Goal: Task Accomplishment & Management: Complete application form

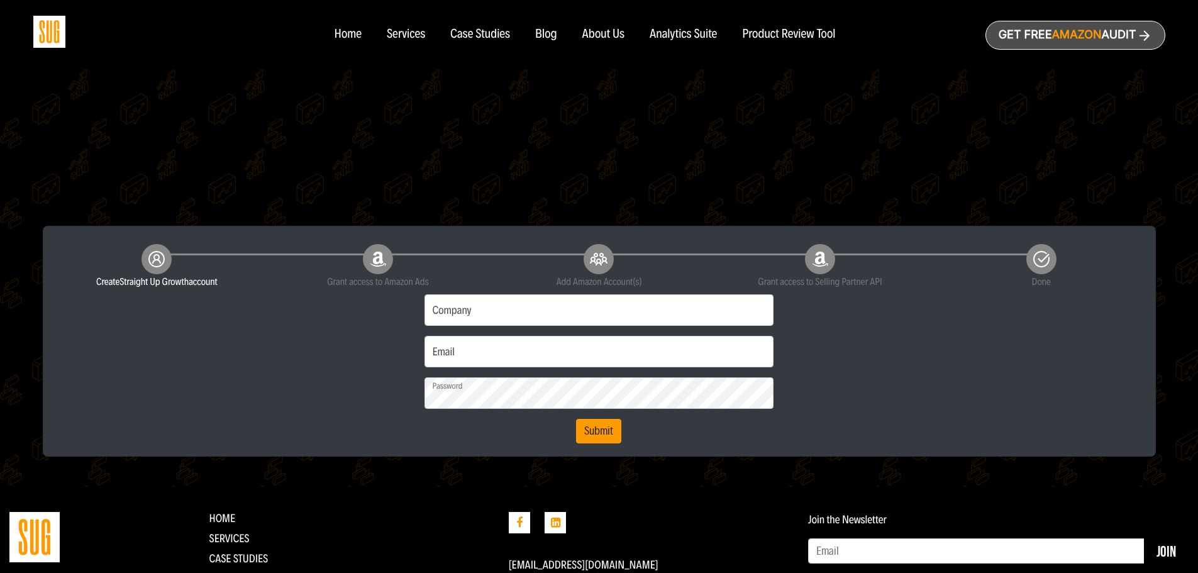
scroll to position [189, 0]
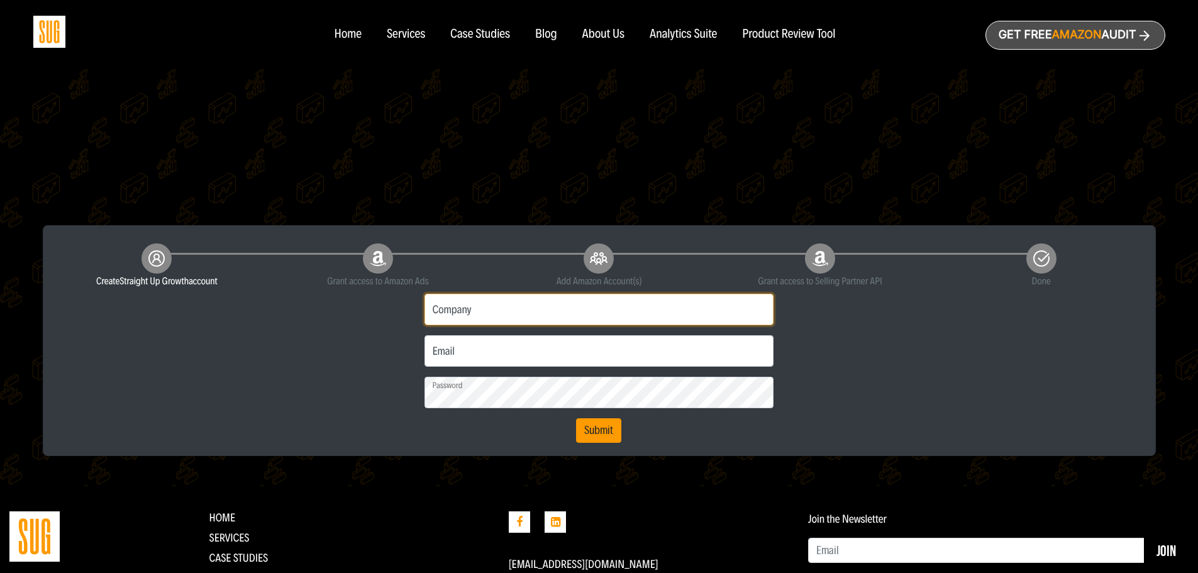
click at [533, 308] on input "Company" at bounding box center [600, 309] width 350 height 31
type input "[PERSON_NAME] Company"
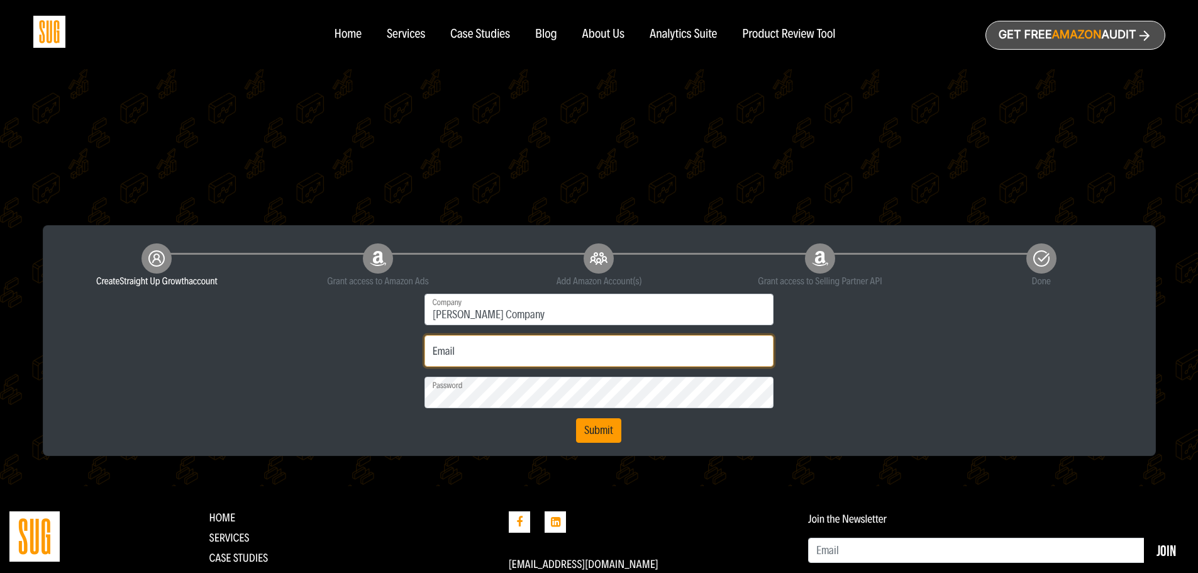
click at [599, 358] on input "Email" at bounding box center [600, 350] width 350 height 31
type input "[PERSON_NAME][EMAIL_ADDRESS][PERSON_NAME][DOMAIN_NAME]"
click at [599, 435] on button "Submit" at bounding box center [598, 430] width 45 height 25
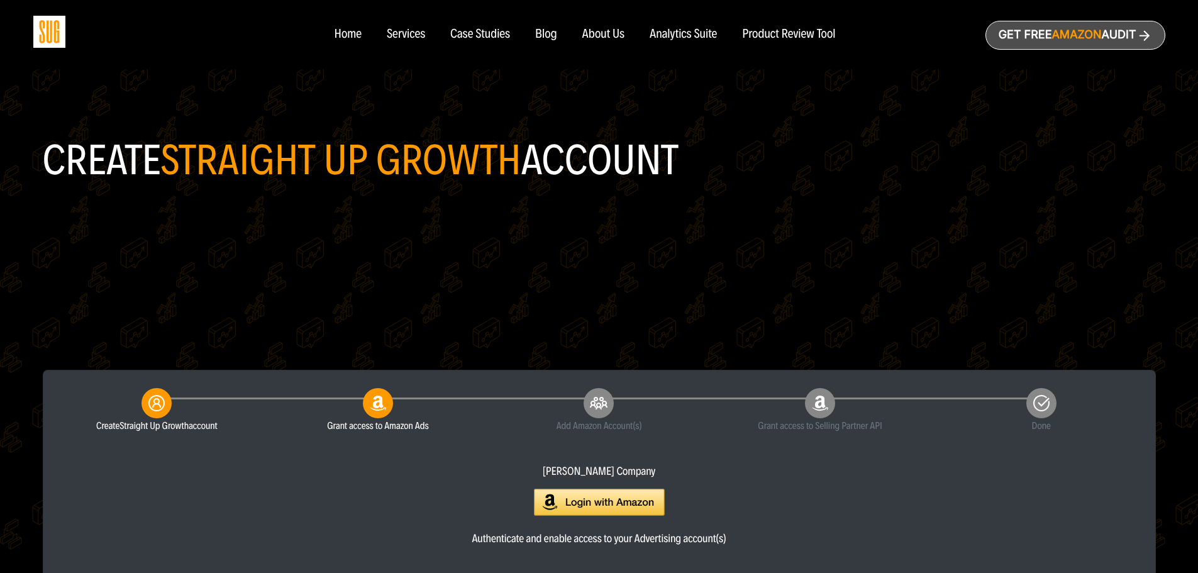
scroll to position [63, 0]
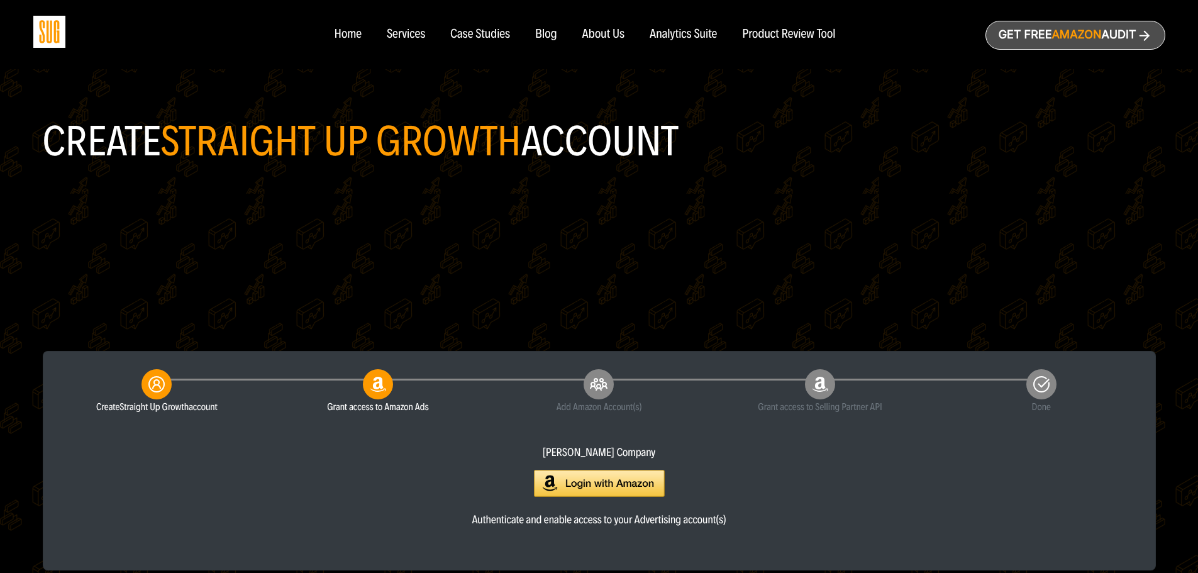
click at [635, 481] on img at bounding box center [599, 483] width 131 height 27
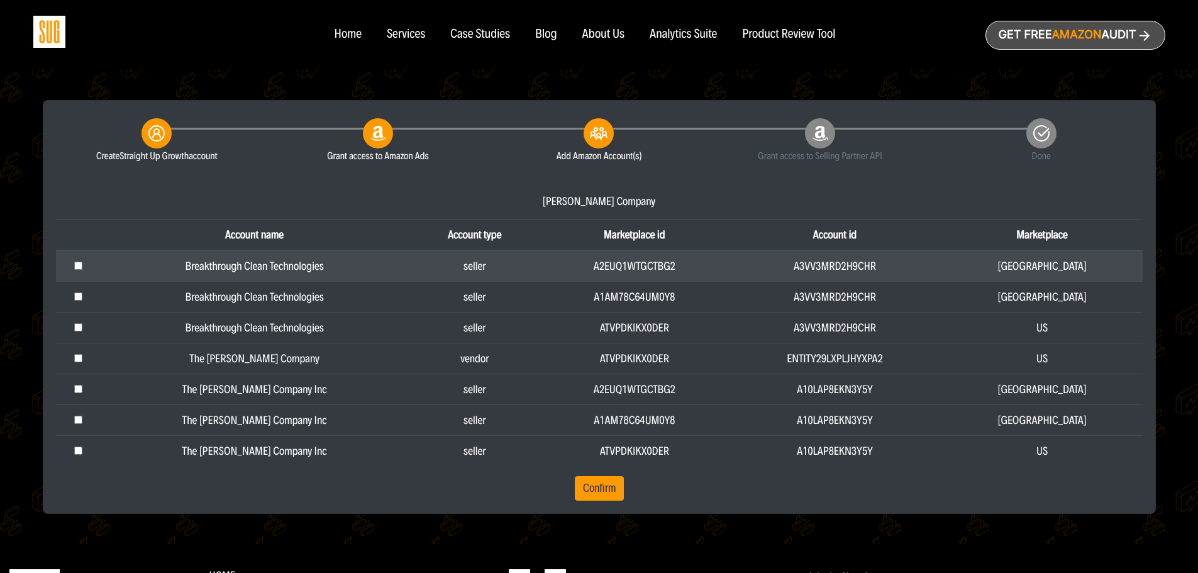
scroll to position [314, 0]
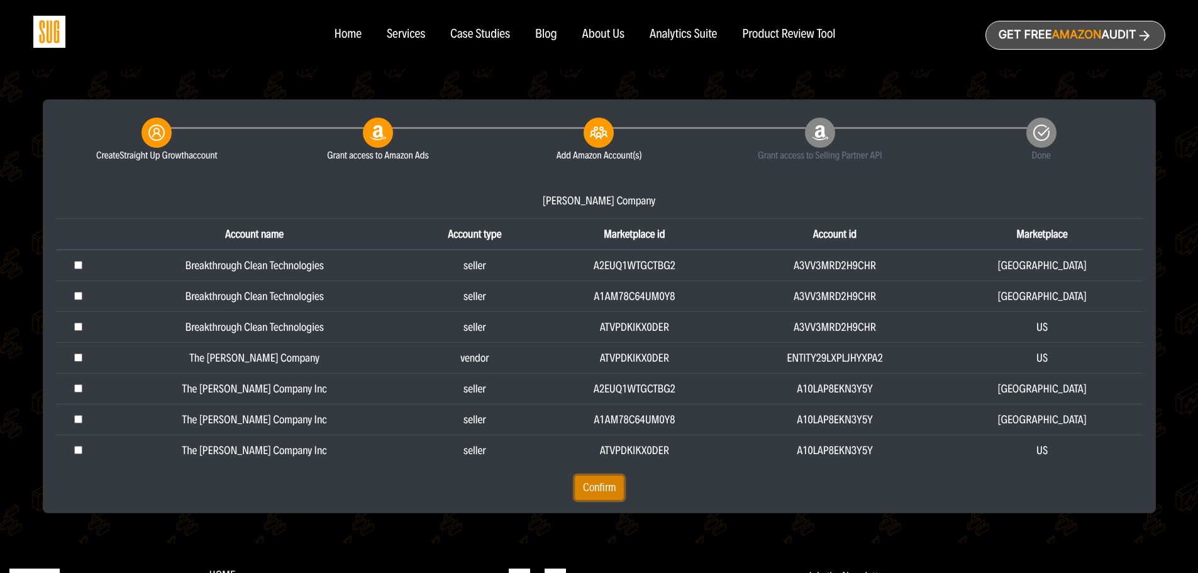
click at [601, 488] on button "Confirm" at bounding box center [599, 487] width 49 height 25
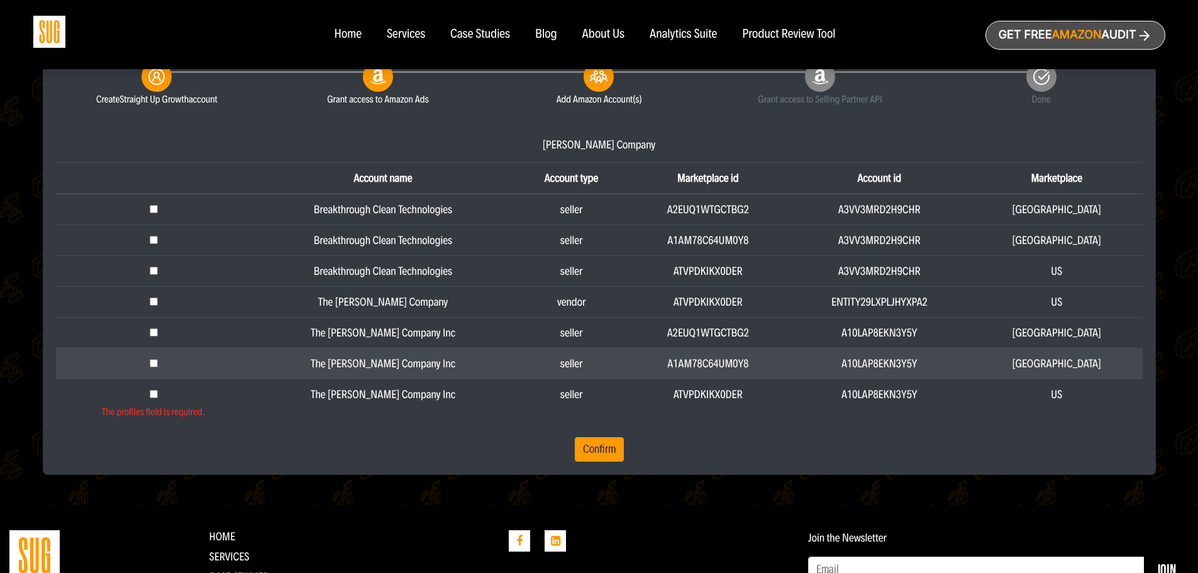
scroll to position [377, 0]
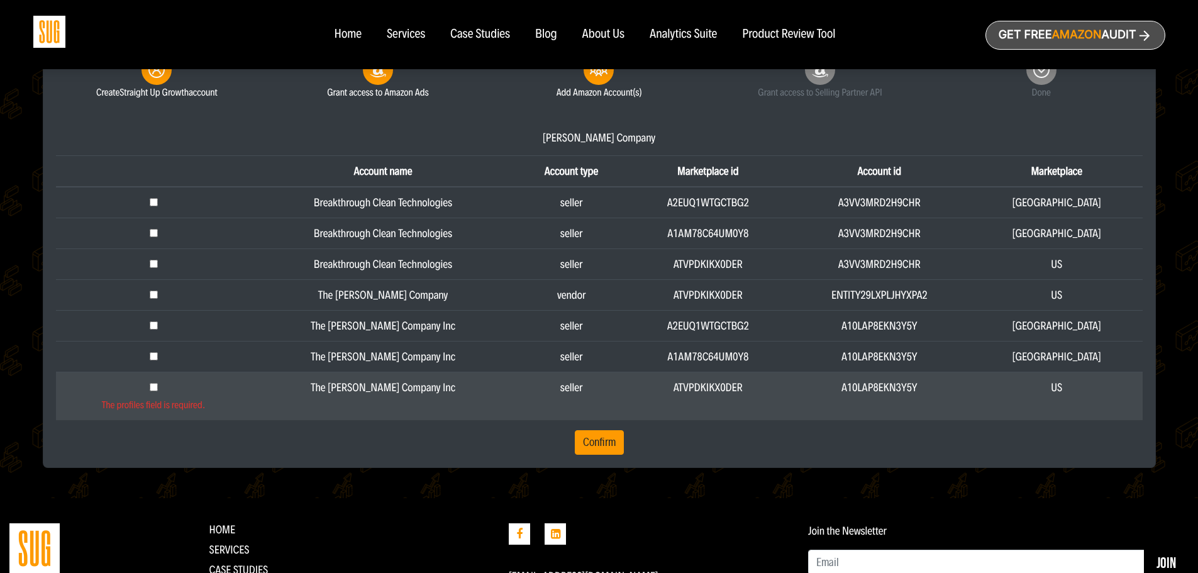
click at [166, 403] on div "The profiles field is required." at bounding box center [154, 404] width 181 height 15
drag, startPoint x: 155, startPoint y: 406, endPoint x: 133, endPoint y: 409, distance: 22.2
click at [133, 409] on div "The profiles field is required." at bounding box center [154, 404] width 181 height 15
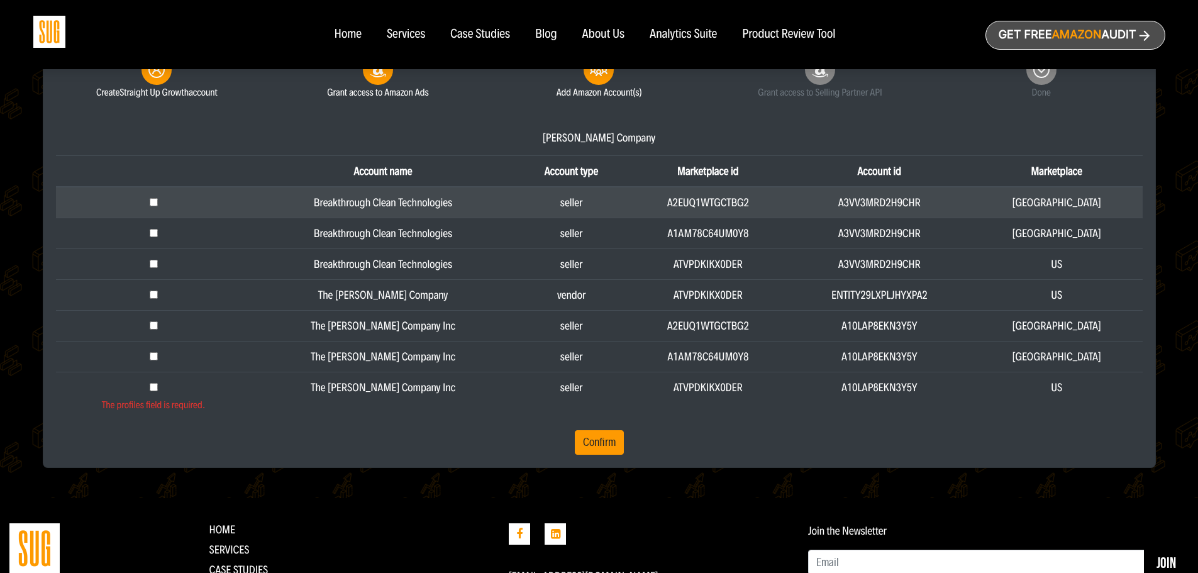
click at [158, 200] on input "checkbox" at bounding box center [154, 202] width 8 height 8
checkbox input "true"
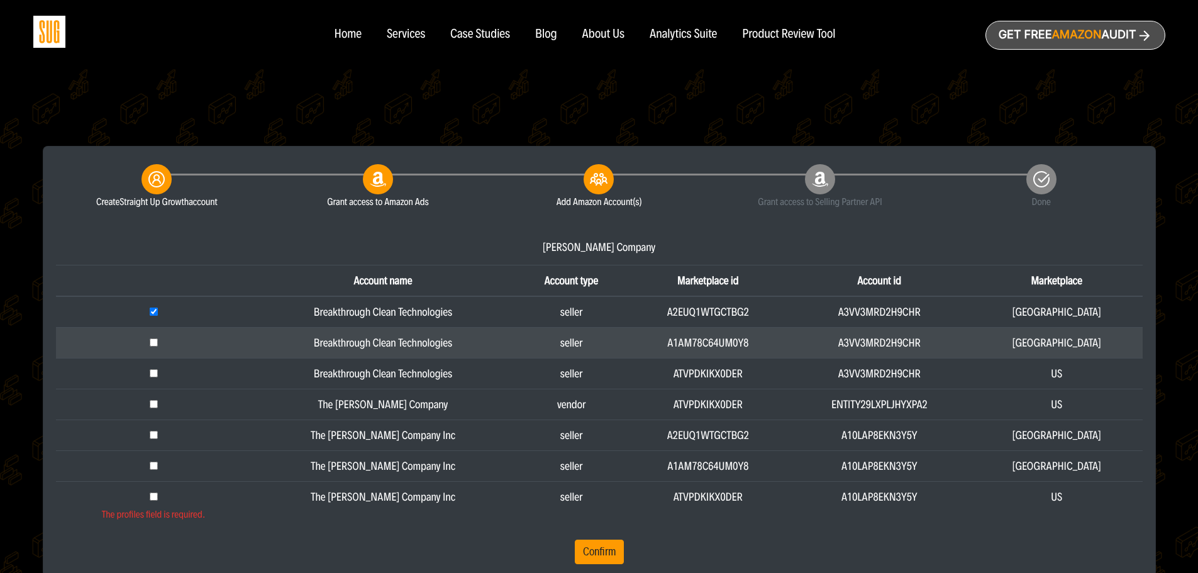
scroll to position [252, 0]
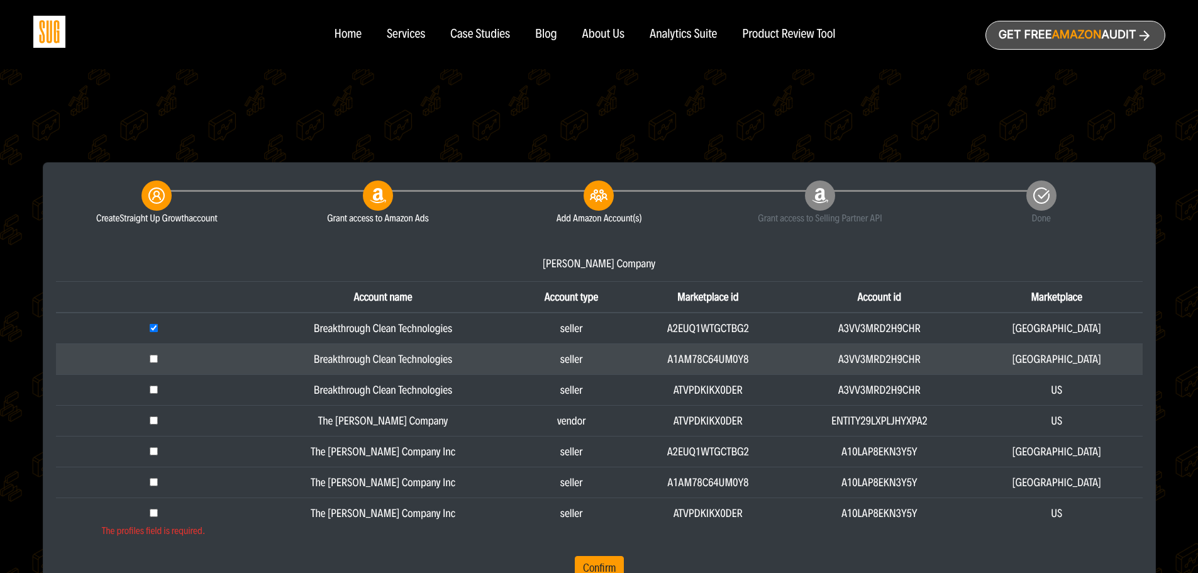
click at [158, 360] on input "checkbox" at bounding box center [154, 359] width 8 height 8
checkbox input "true"
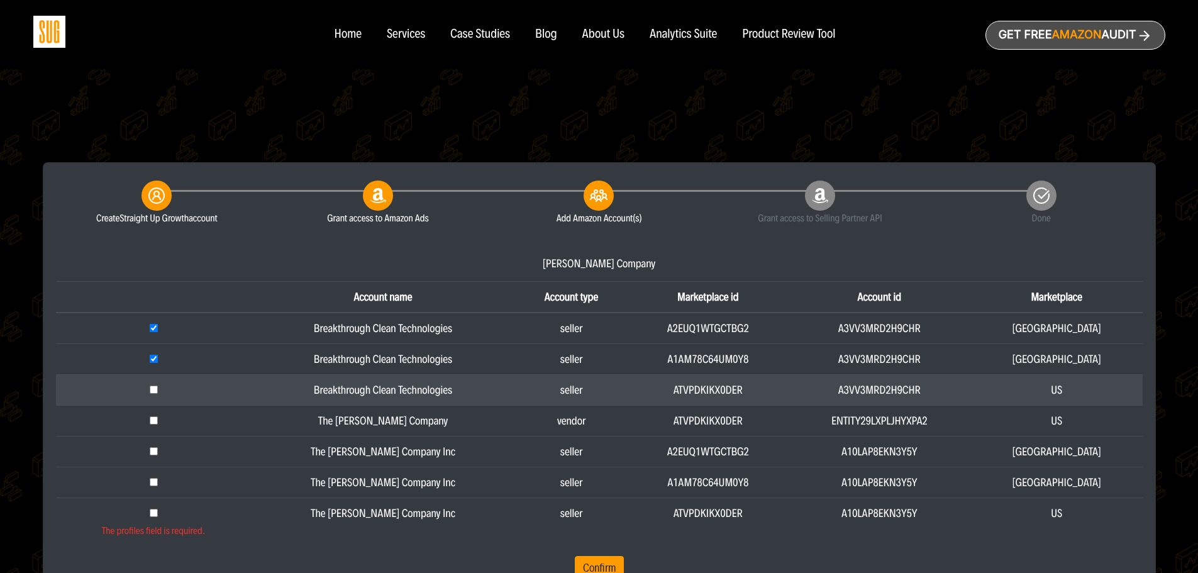
click at [158, 392] on input "checkbox" at bounding box center [154, 390] width 8 height 8
checkbox input "true"
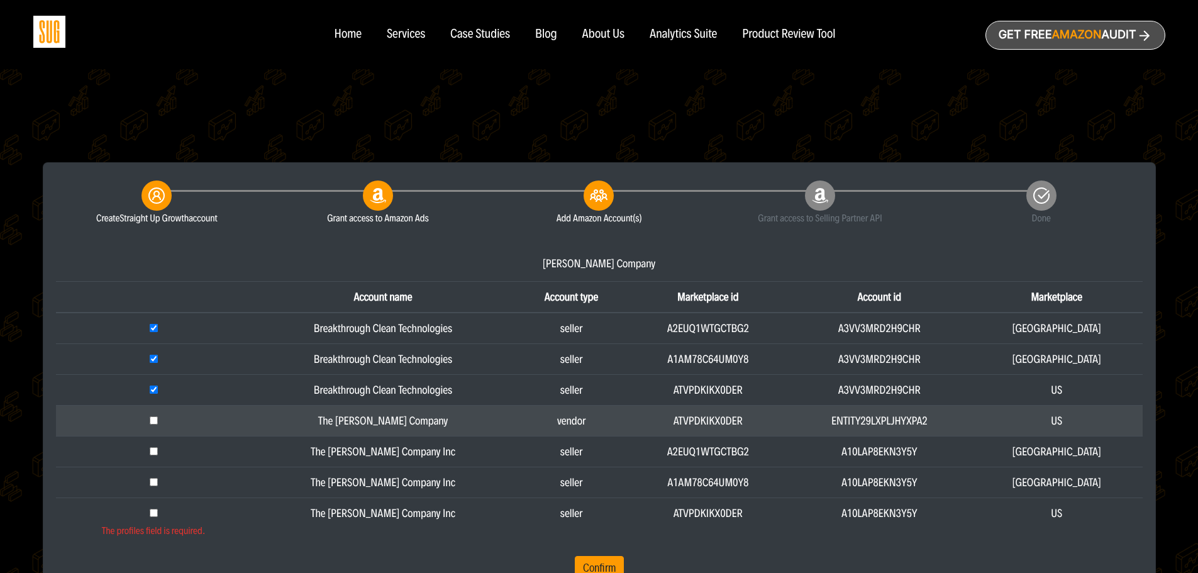
click at [158, 418] on input "checkbox" at bounding box center [154, 420] width 8 height 8
checkbox input "true"
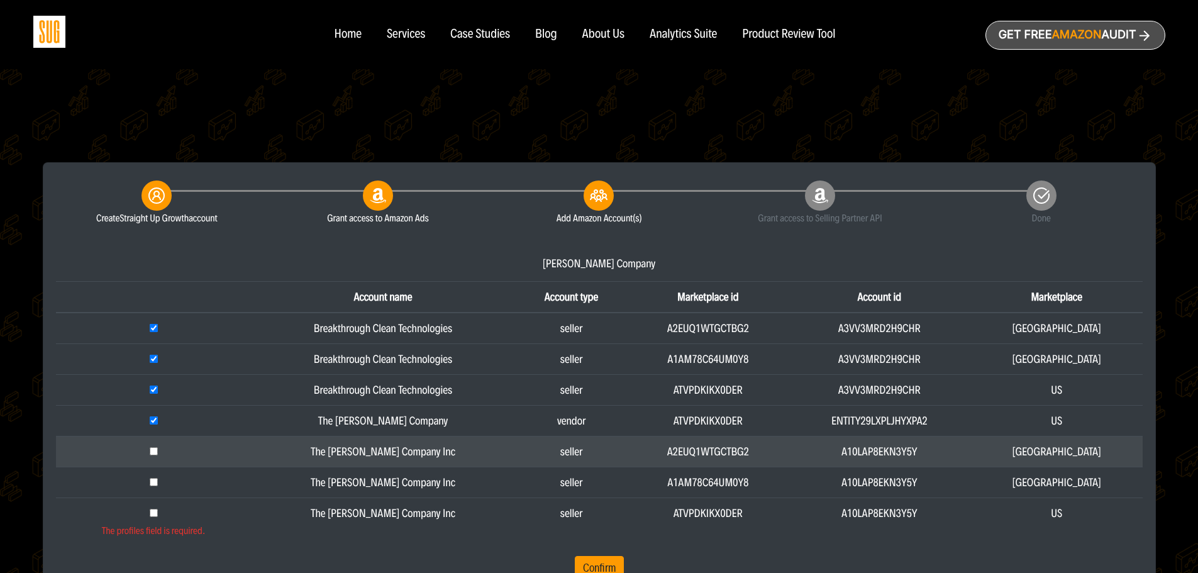
click at [158, 450] on input "checkbox" at bounding box center [154, 451] width 8 height 8
checkbox input "true"
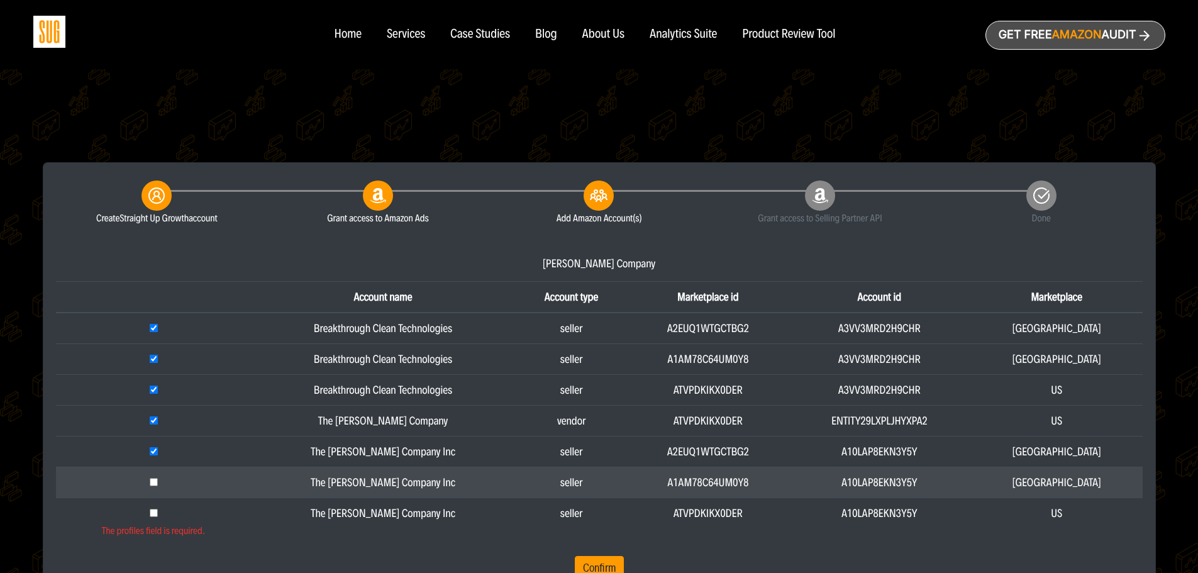
click at [158, 482] on input "checkbox" at bounding box center [154, 482] width 8 height 8
checkbox input "true"
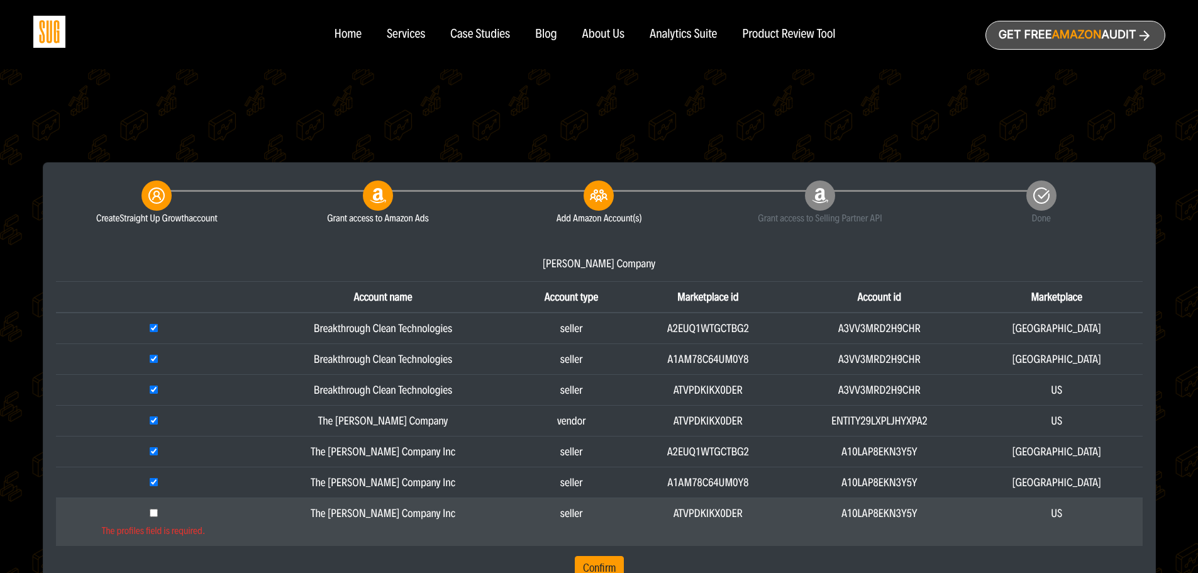
click at [158, 510] on input "checkbox" at bounding box center [154, 513] width 8 height 8
checkbox input "true"
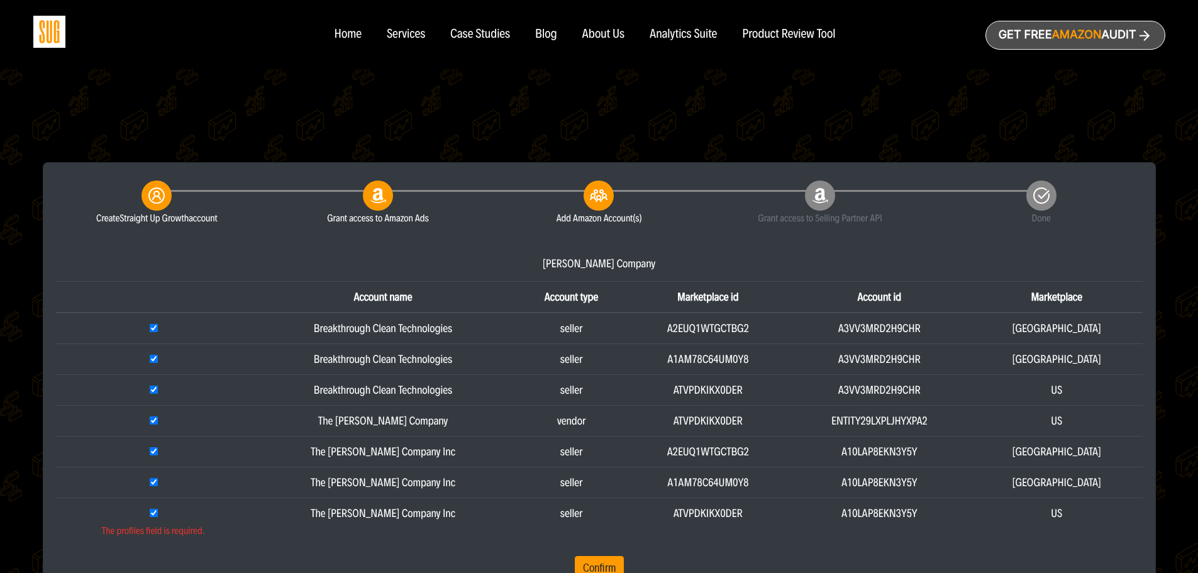
scroll to position [491, 0]
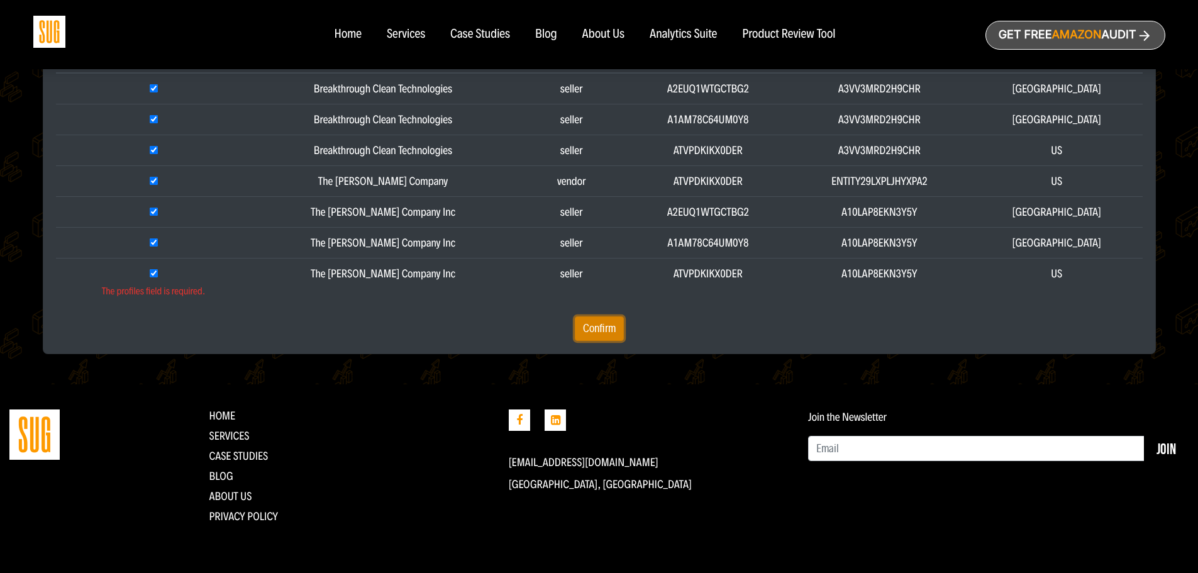
drag, startPoint x: 596, startPoint y: 331, endPoint x: 438, endPoint y: 364, distance: 162.0
click at [596, 331] on button "Confirm" at bounding box center [599, 328] width 49 height 25
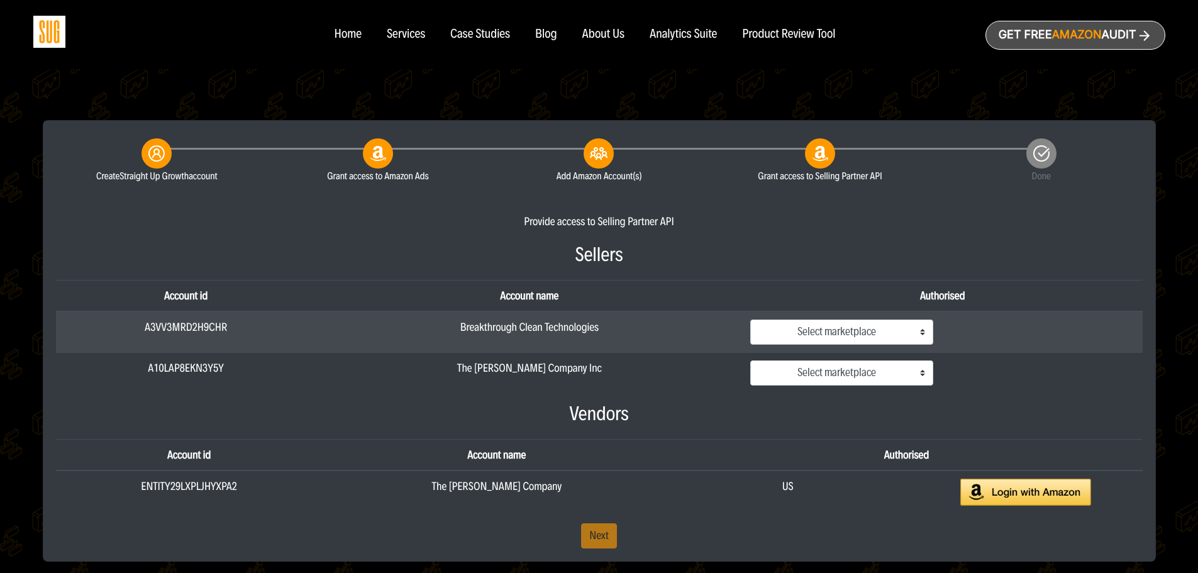
scroll to position [314, 0]
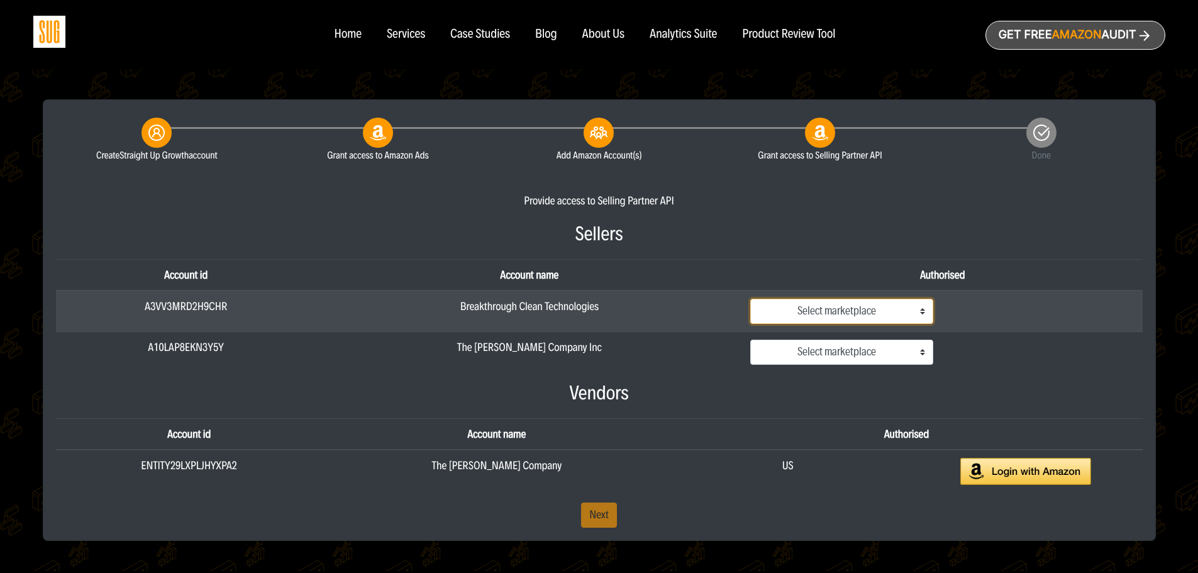
click at [893, 314] on select "Select marketplace [GEOGRAPHIC_DATA] [GEOGRAPHIC_DATA] [GEOGRAPHIC_DATA]" at bounding box center [841, 311] width 183 height 25
select select "ATVPDKIKX0DER"
click at [750, 299] on select "Select marketplace [GEOGRAPHIC_DATA] [GEOGRAPHIC_DATA] [GEOGRAPHIC_DATA]" at bounding box center [841, 311] width 183 height 25
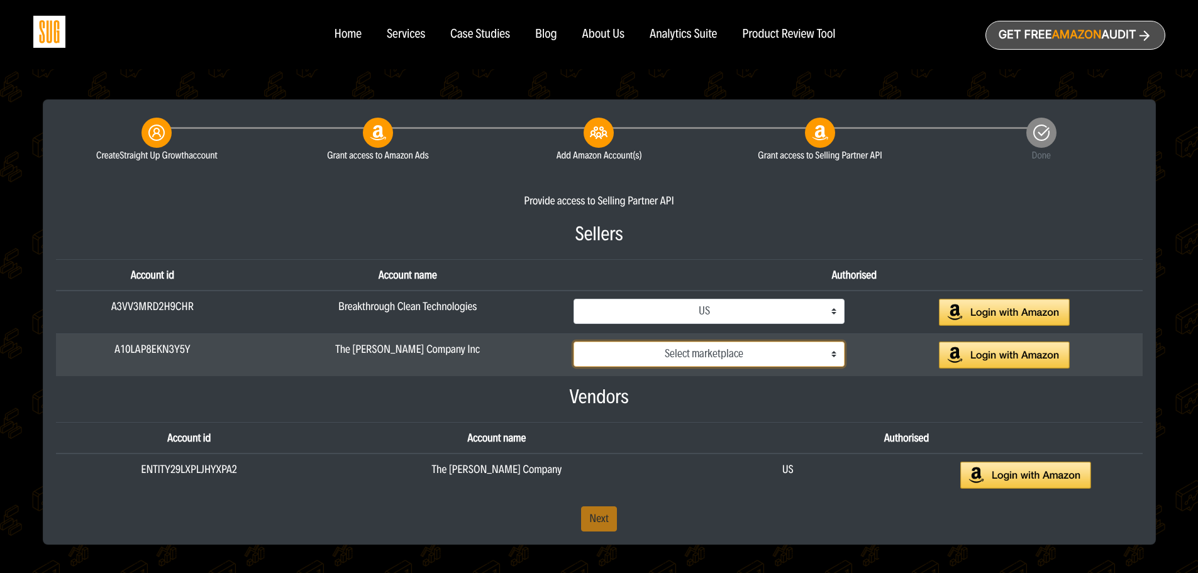
drag, startPoint x: 772, startPoint y: 356, endPoint x: 771, endPoint y: 366, distance: 10.1
click at [772, 356] on select "Select marketplace [GEOGRAPHIC_DATA] [GEOGRAPHIC_DATA] [GEOGRAPHIC_DATA]" at bounding box center [709, 354] width 271 height 25
select select "ATVPDKIKX0DER"
click at [577, 342] on select "Select marketplace [GEOGRAPHIC_DATA] [GEOGRAPHIC_DATA] [GEOGRAPHIC_DATA]" at bounding box center [709, 354] width 271 height 25
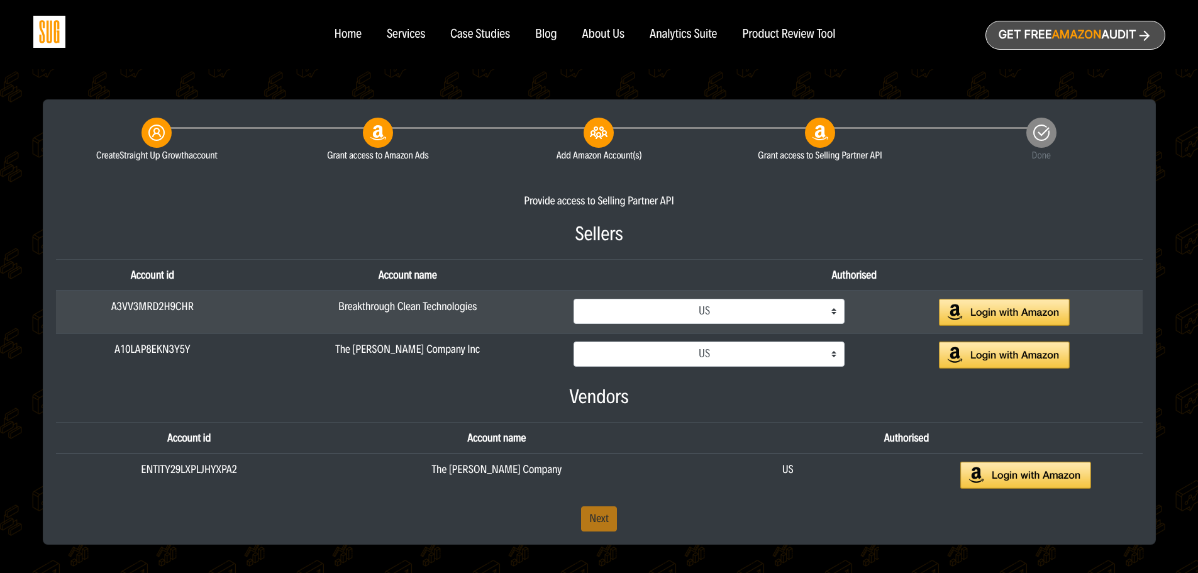
click at [991, 313] on img at bounding box center [1004, 312] width 131 height 27
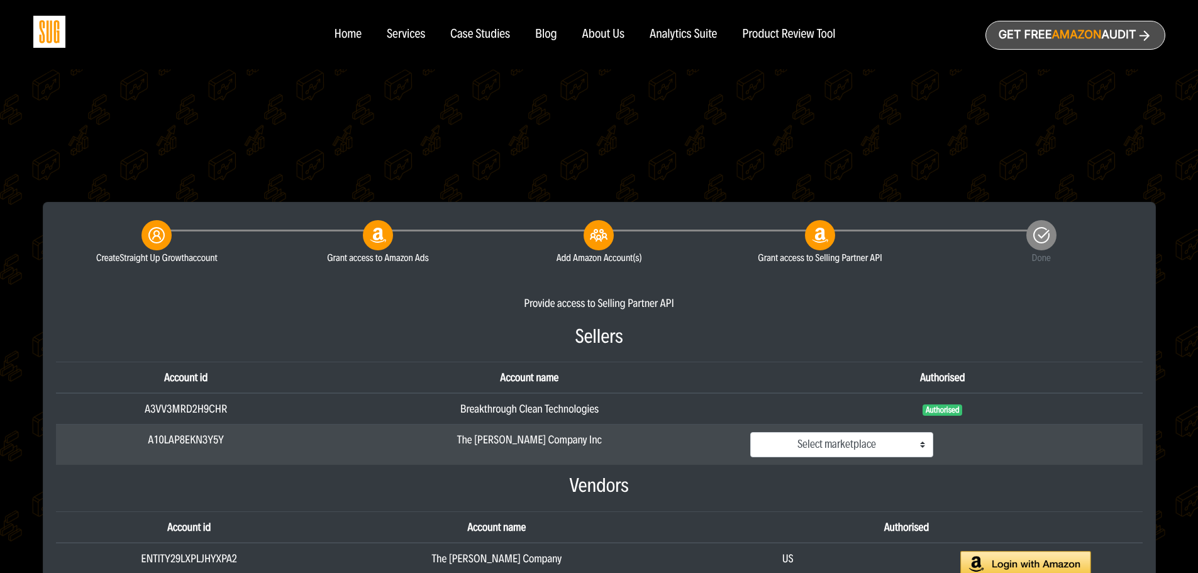
scroll to position [314, 0]
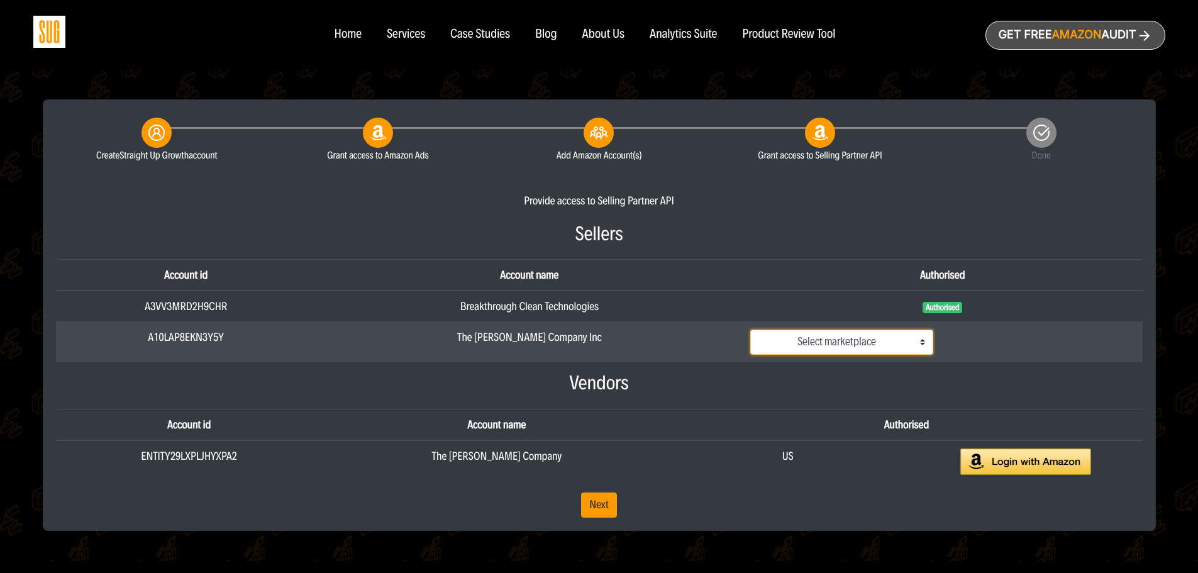
click at [835, 345] on select "Select marketplace Canada Mexico US" at bounding box center [841, 342] width 183 height 25
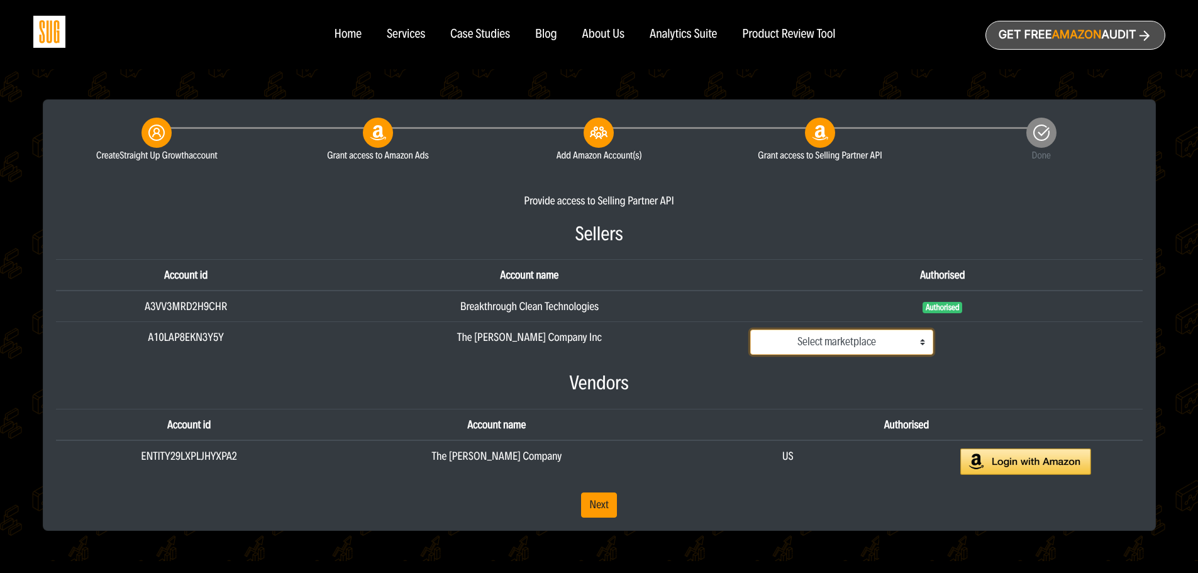
select select "ATVPDKIKX0DER"
click at [750, 330] on select "Select marketplace Canada Mexico US" at bounding box center [841, 342] width 183 height 25
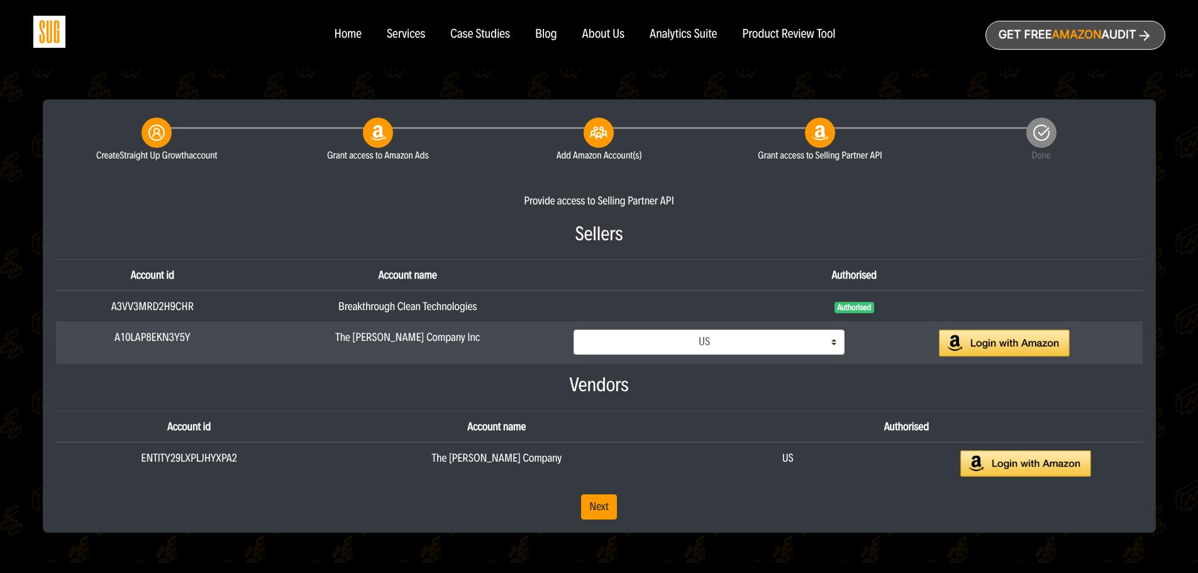
click at [980, 344] on img at bounding box center [1004, 343] width 131 height 27
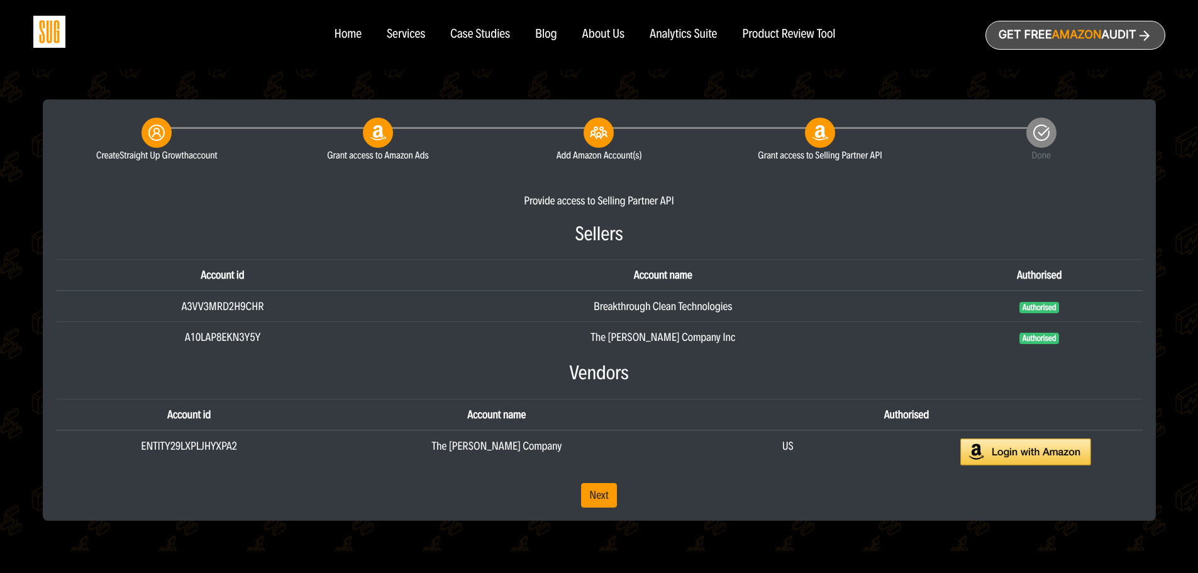
scroll to position [481, 0]
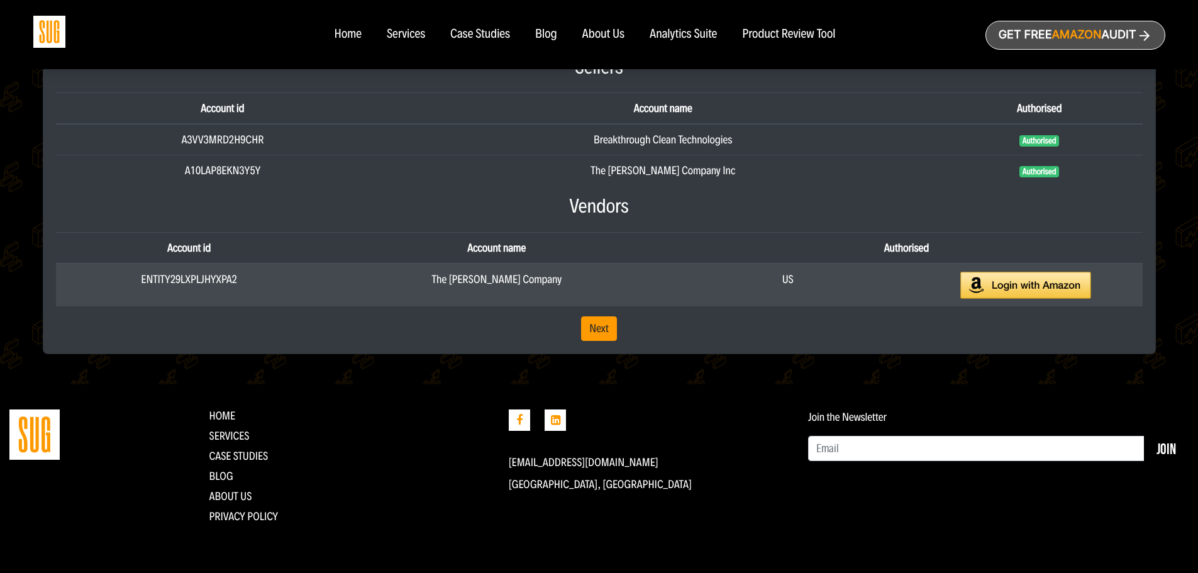
click at [987, 287] on img at bounding box center [1025, 285] width 131 height 27
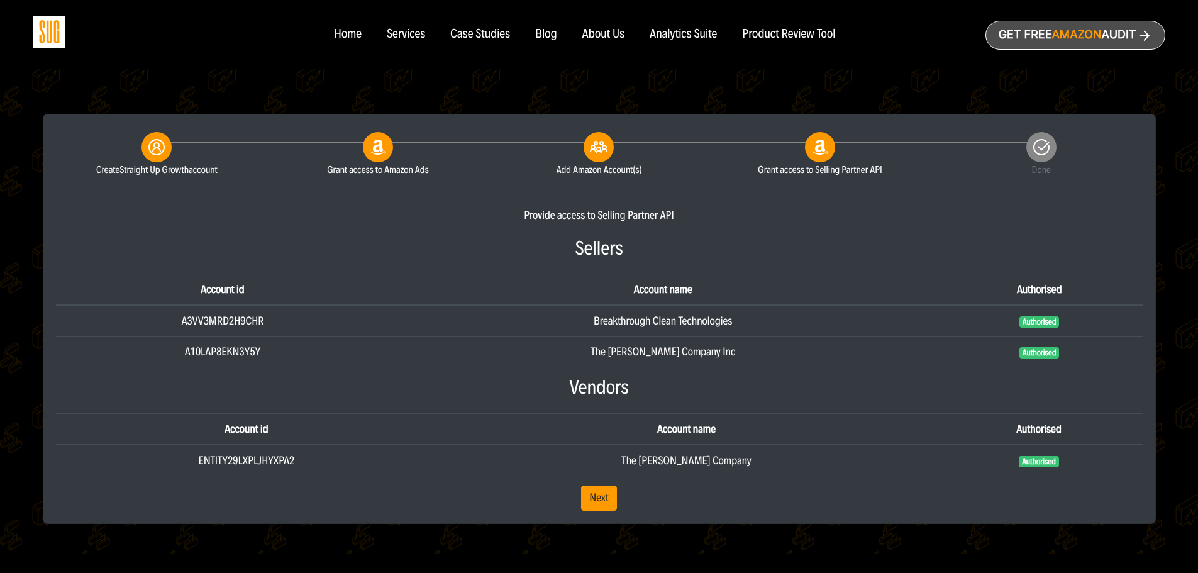
scroll to position [377, 0]
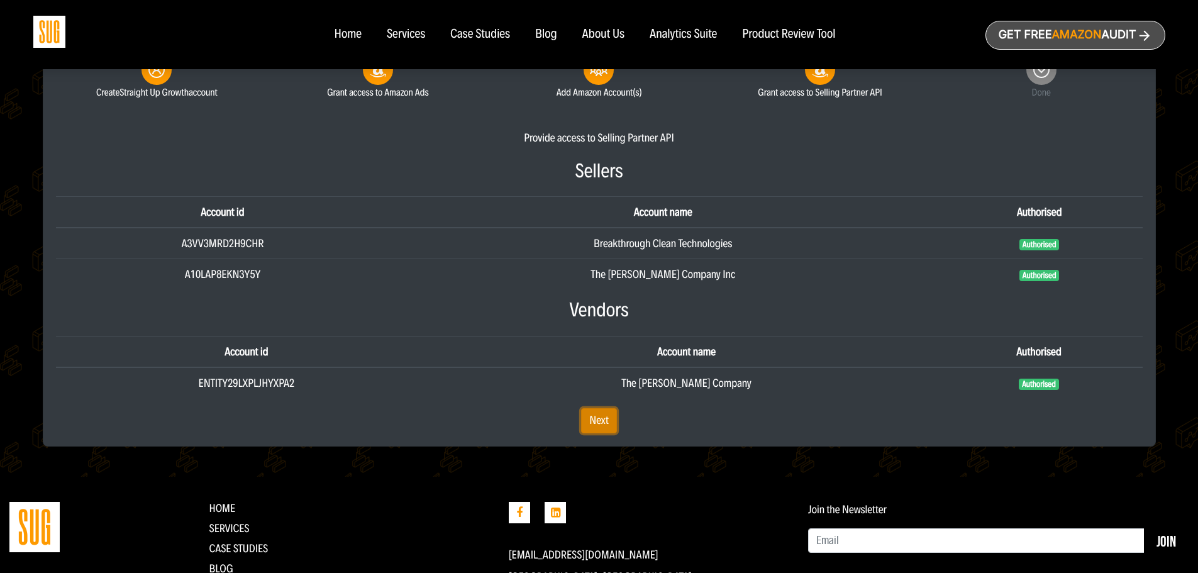
click at [595, 424] on link "Next" at bounding box center [599, 420] width 36 height 25
